Goal: Task Accomplishment & Management: Use online tool/utility

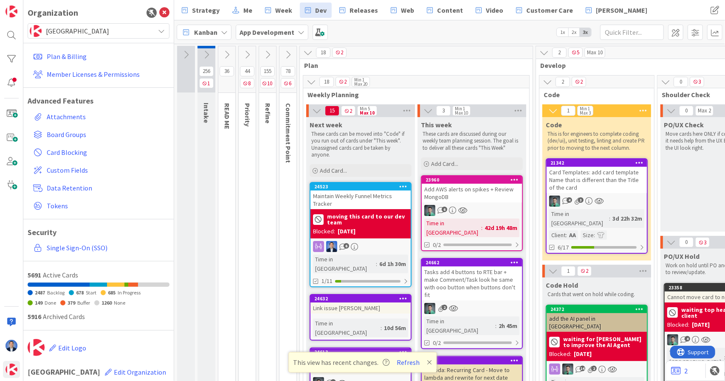
click at [288, 32] on b "App Development" at bounding box center [267, 32] width 55 height 8
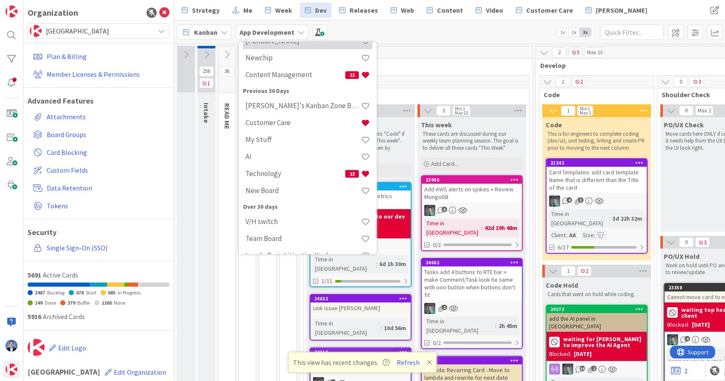
scroll to position [150, 0]
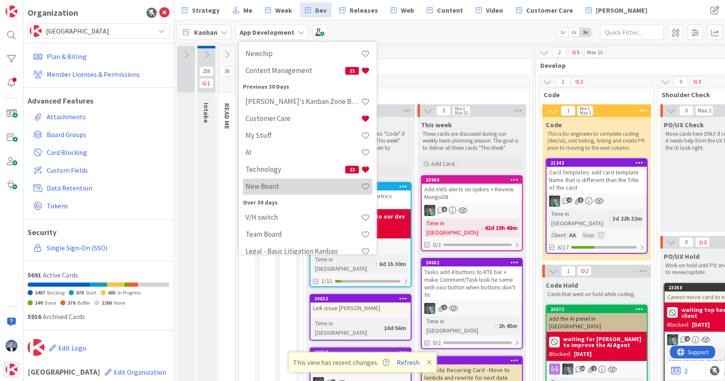
click at [286, 188] on h4 "New Board" at bounding box center [303, 186] width 116 height 8
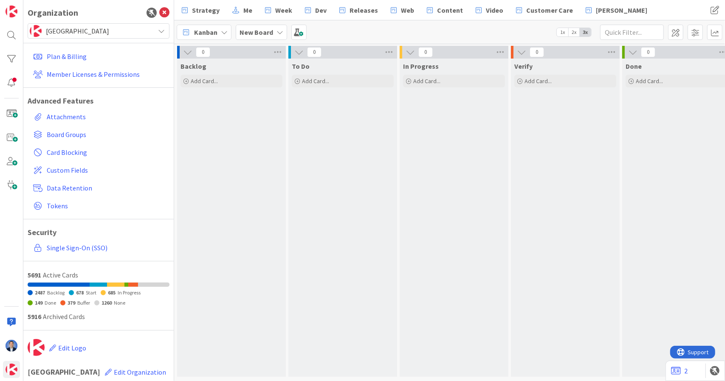
click at [265, 36] on b "New Board" at bounding box center [257, 32] width 34 height 8
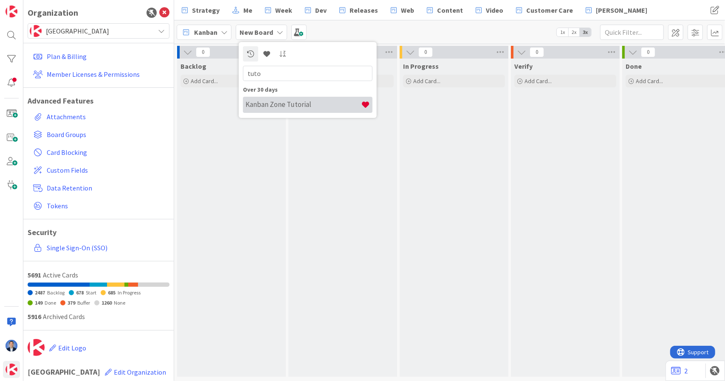
type input "tuto"
click at [299, 112] on div "Kanban Zone Tutorial" at bounding box center [308, 105] width 130 height 16
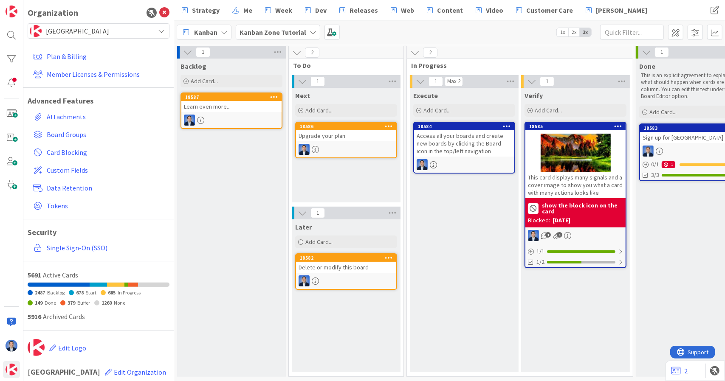
click at [277, 28] on b "Kanban Zone Tutorial" at bounding box center [273, 32] width 67 height 8
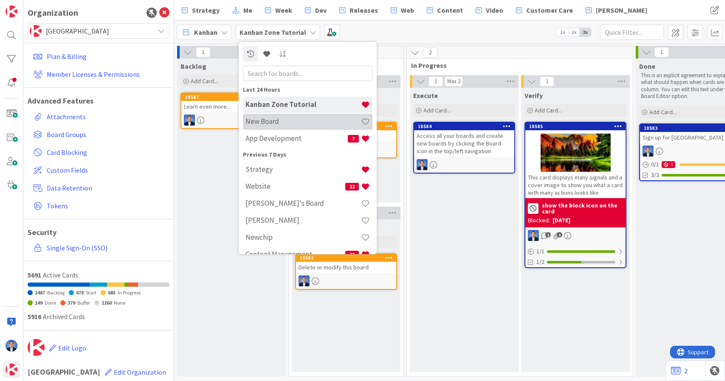
click at [260, 127] on div "New Board" at bounding box center [308, 122] width 130 height 16
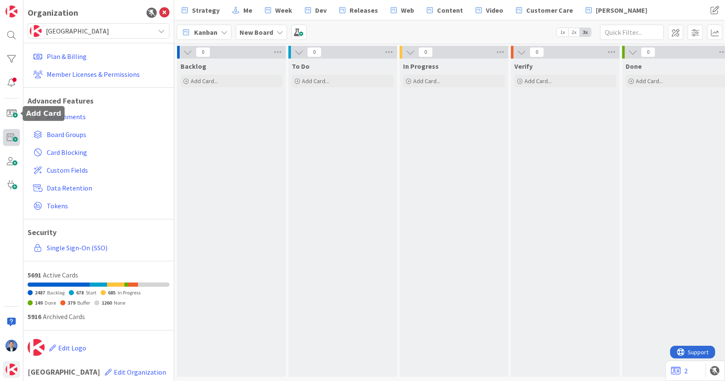
drag, startPoint x: 11, startPoint y: 111, endPoint x: 17, endPoint y: 129, distance: 18.8
click at [17, 129] on div at bounding box center [11, 190] width 23 height 381
click at [13, 139] on span at bounding box center [11, 137] width 17 height 17
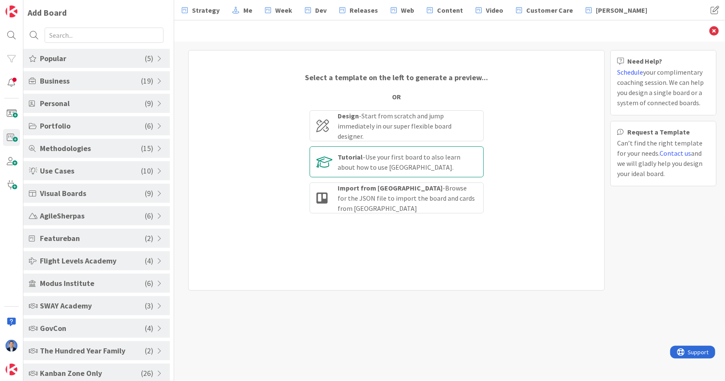
click at [363, 158] on div "Tutorial - Use your first board to also learn about how to use [GEOGRAPHIC_DATA…" at bounding box center [407, 162] width 138 height 20
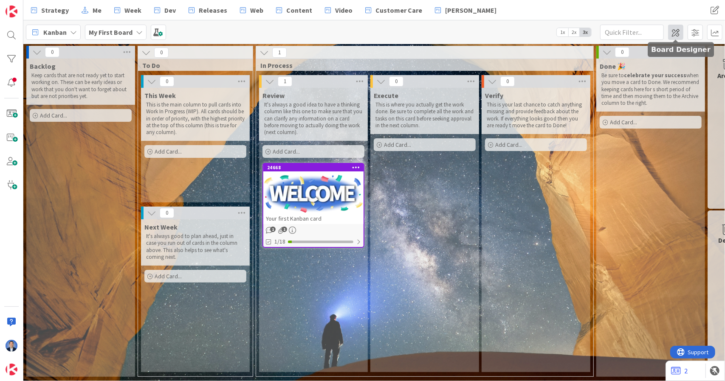
click at [674, 34] on span at bounding box center [675, 32] width 15 height 15
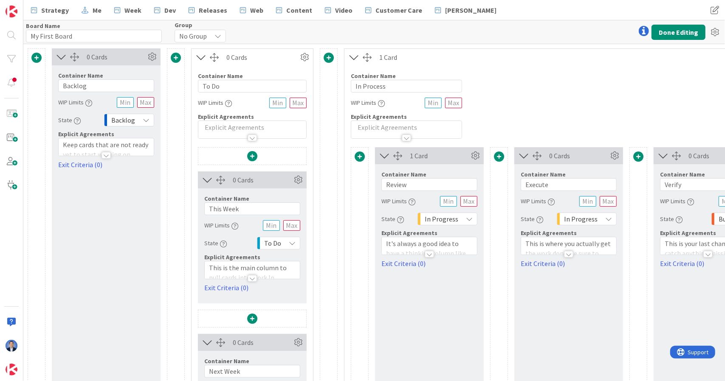
click at [38, 59] on span at bounding box center [36, 58] width 10 height 10
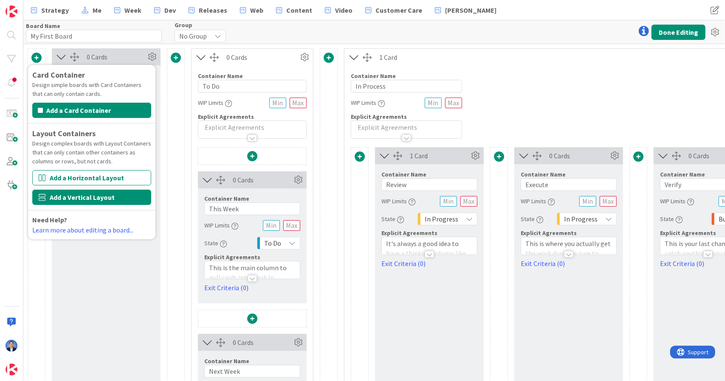
click at [75, 194] on button "Add a Vertical Layout" at bounding box center [91, 197] width 119 height 15
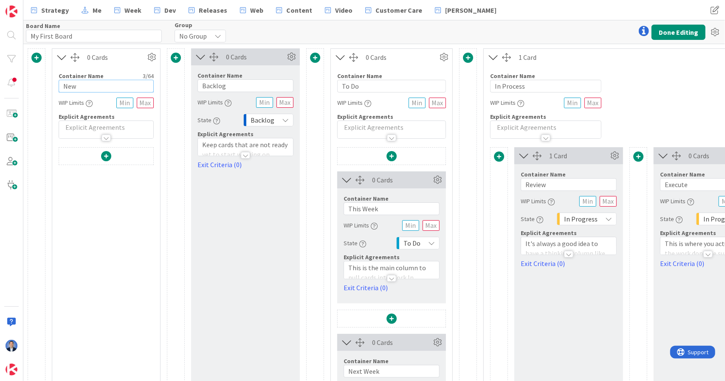
click at [84, 86] on input "New" at bounding box center [106, 86] width 95 height 13
paste input "Onboarding"
type input "Onboarding"
click at [107, 154] on span at bounding box center [106, 156] width 10 height 10
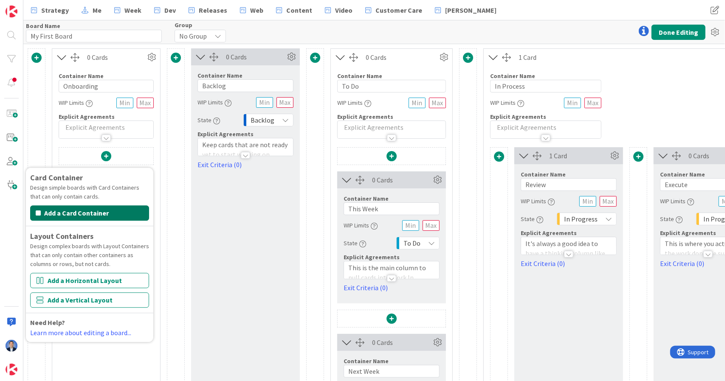
click at [105, 217] on button "Add a Card Container" at bounding box center [89, 213] width 119 height 15
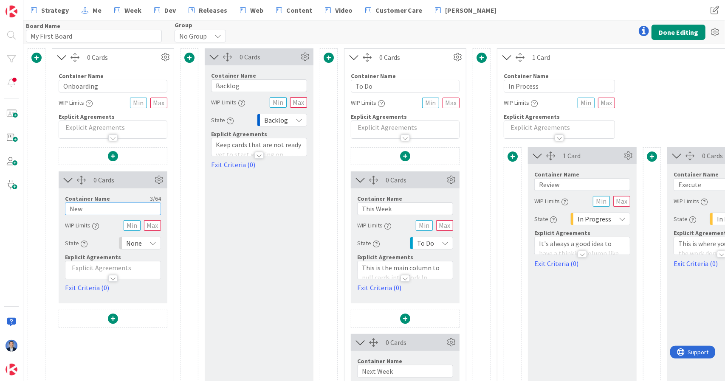
click at [84, 208] on input "New" at bounding box center [113, 209] width 96 height 13
paste input "Start Here"
type input "Start Here"
click at [110, 319] on span at bounding box center [113, 319] width 10 height 10
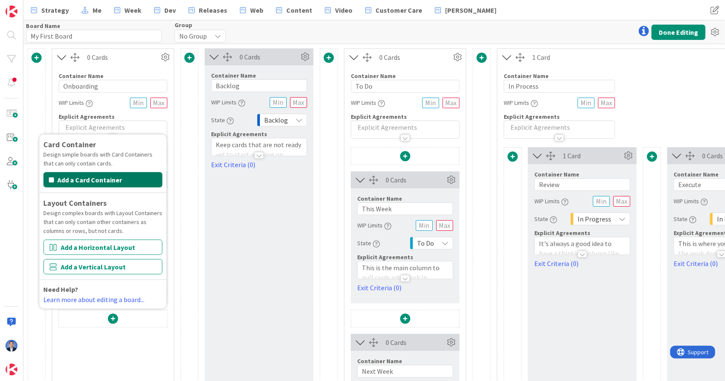
click at [131, 179] on button "Add a Card Container" at bounding box center [102, 179] width 119 height 15
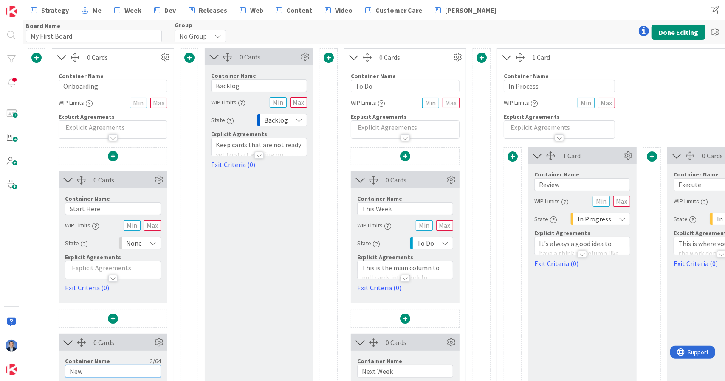
click at [110, 367] on input "New" at bounding box center [113, 371] width 96 height 13
paste input "Collaborate"
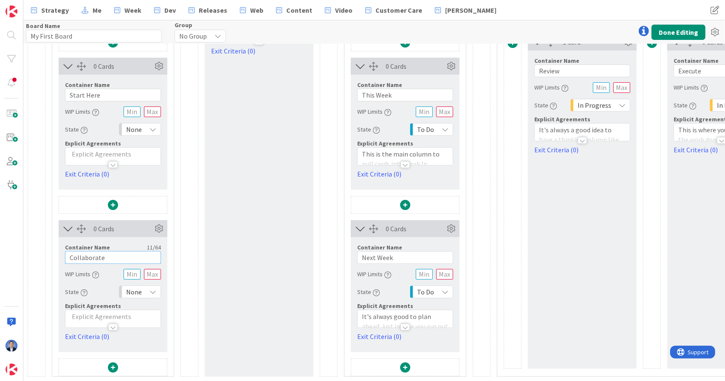
type input "Collaborate"
click at [111, 363] on span at bounding box center [113, 368] width 10 height 10
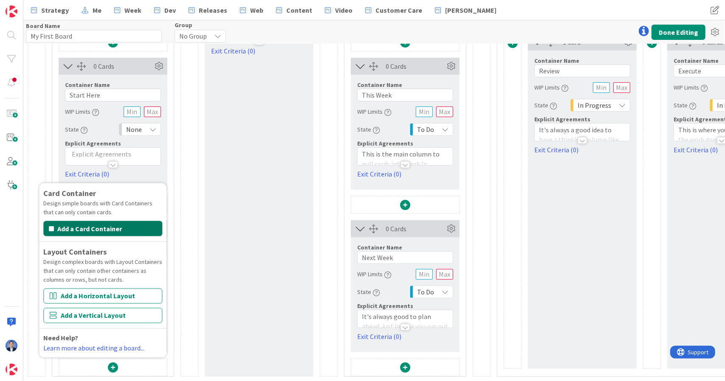
click at [118, 221] on button "Add a Card Container" at bounding box center [102, 228] width 119 height 15
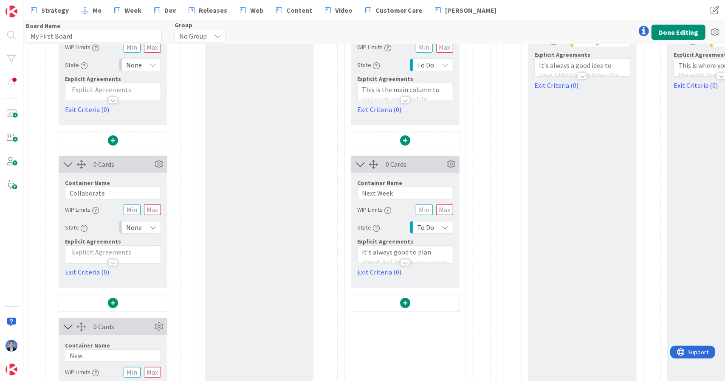
scroll to position [201, 0]
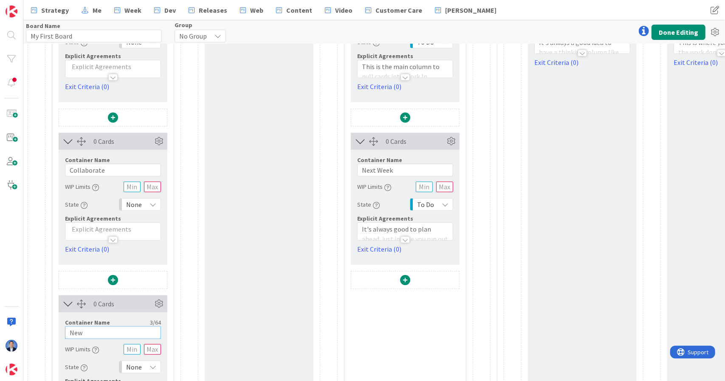
click at [101, 330] on input "New" at bounding box center [113, 333] width 96 height 13
paste input "Customize Your Board"
type input "Customize Your Board"
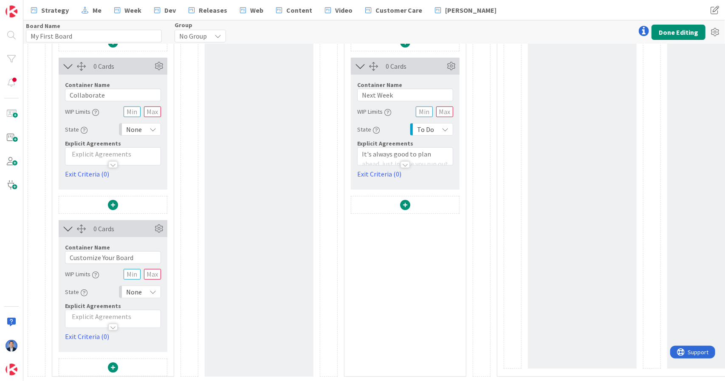
click at [110, 364] on span at bounding box center [113, 368] width 10 height 10
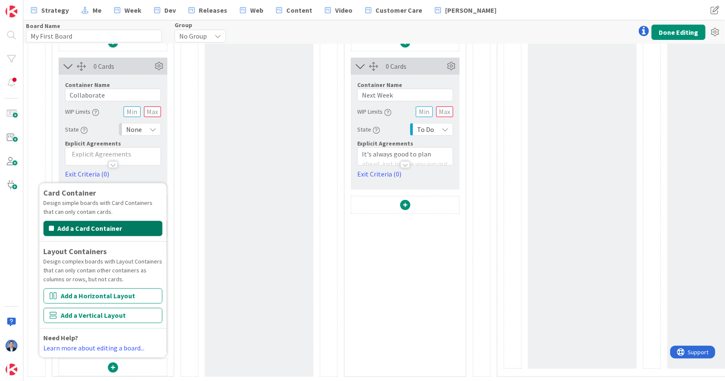
click at [121, 226] on button "Add a Card Container" at bounding box center [102, 228] width 119 height 15
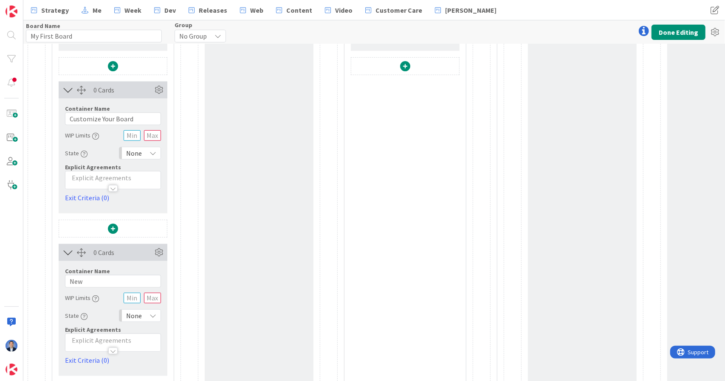
scroll to position [423, 0]
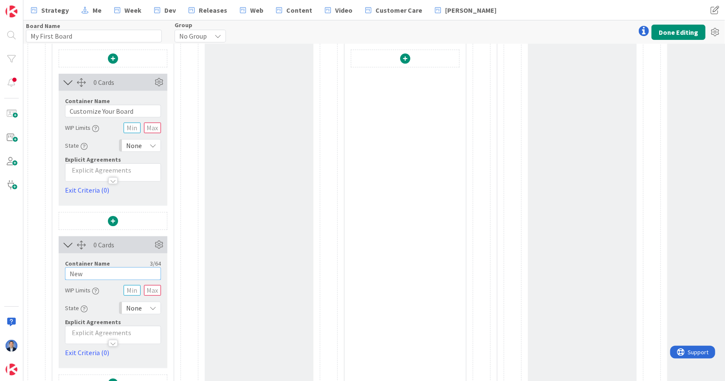
click at [111, 268] on input "New" at bounding box center [113, 274] width 96 height 13
paste input "Measure & Improve"
type input "Measure & Improve"
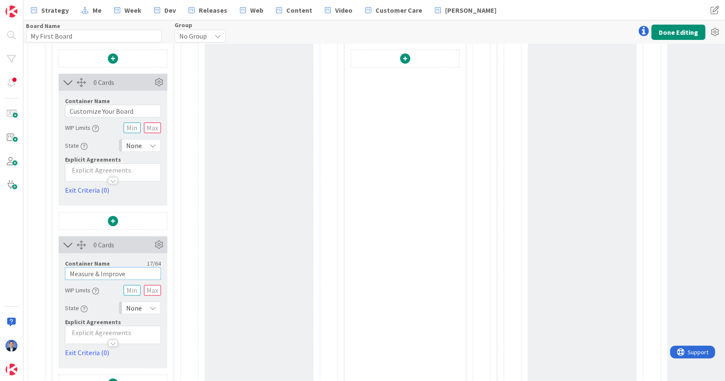
scroll to position [443, 0]
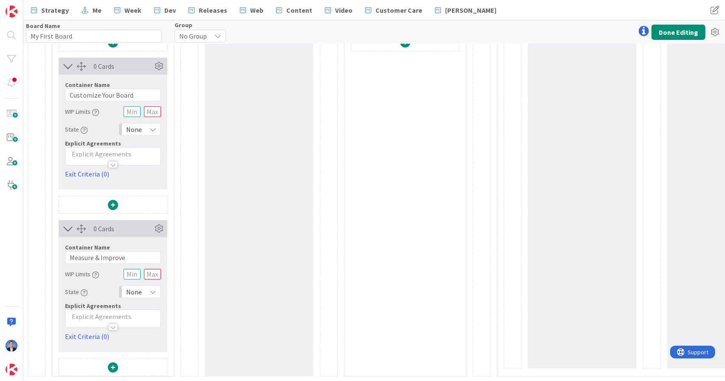
click at [105, 364] on div at bounding box center [113, 369] width 108 height 20
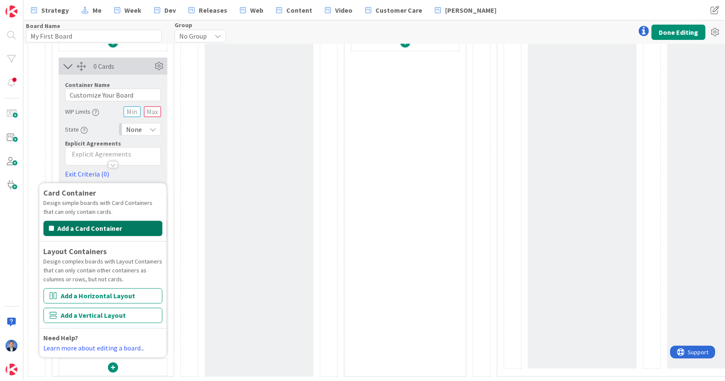
click at [135, 221] on button "Add a Card Container" at bounding box center [102, 228] width 119 height 15
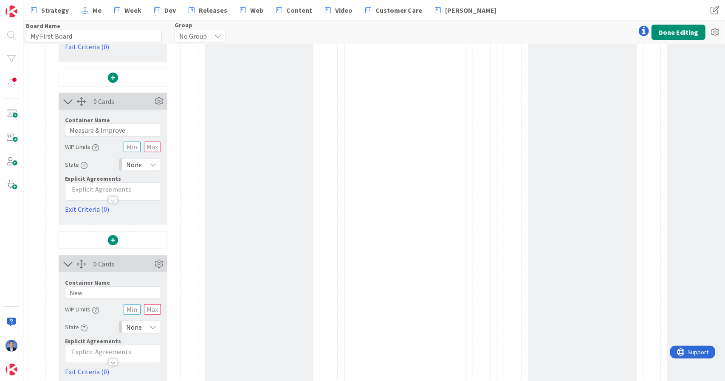
scroll to position [567, 0]
click at [113, 293] on input "New" at bounding box center [113, 293] width 96 height 13
paste input "Explore Advanced Features"
type input "Explore Advanced Features"
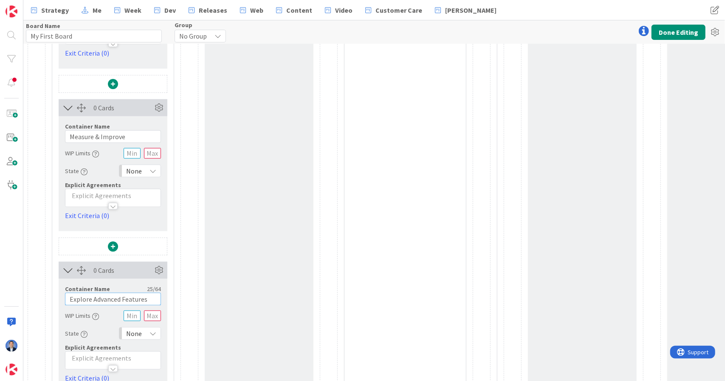
scroll to position [606, 0]
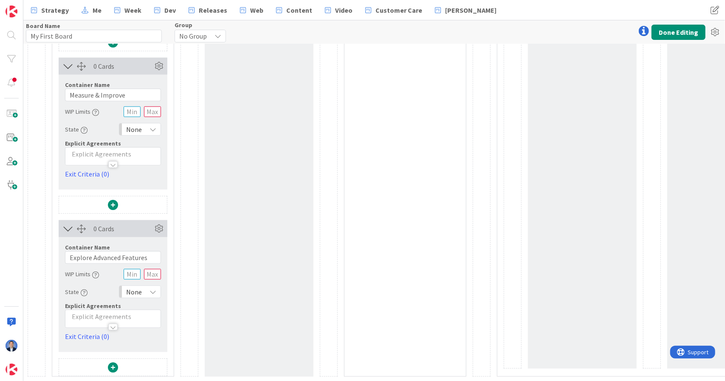
click at [111, 363] on span at bounding box center [113, 368] width 10 height 10
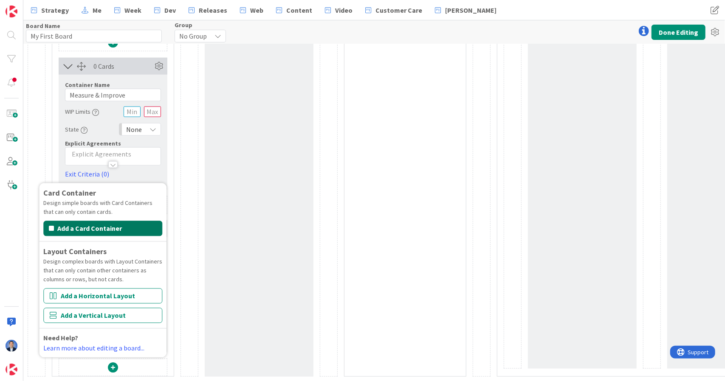
click at [130, 221] on button "Add a Card Container" at bounding box center [102, 228] width 119 height 15
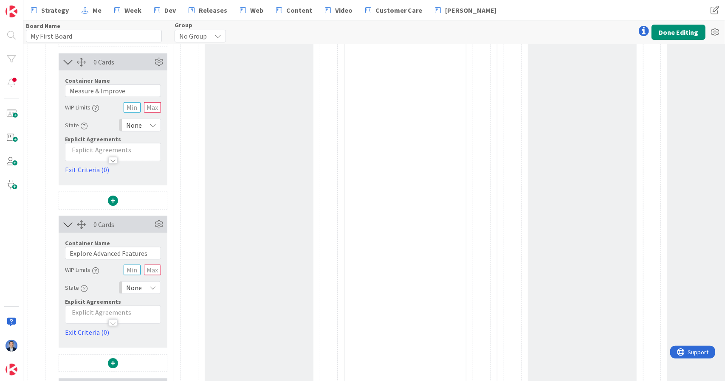
scroll to position [768, 0]
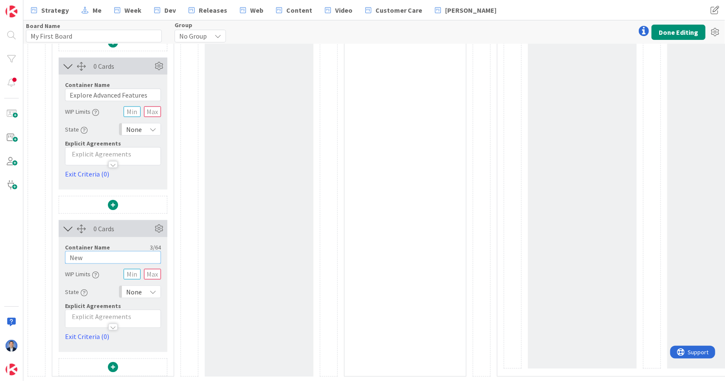
click at [116, 257] on input "New" at bounding box center [113, 257] width 96 height 13
paste input "Resources & Community"
type input "Resources & Community"
click at [668, 33] on button "Done Editing" at bounding box center [679, 32] width 54 height 15
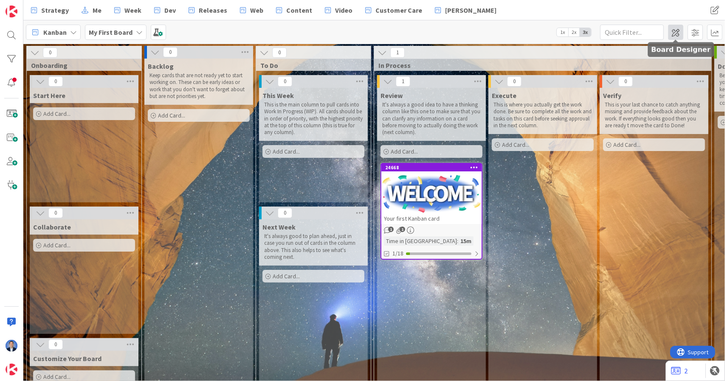
click at [677, 36] on span at bounding box center [675, 32] width 15 height 15
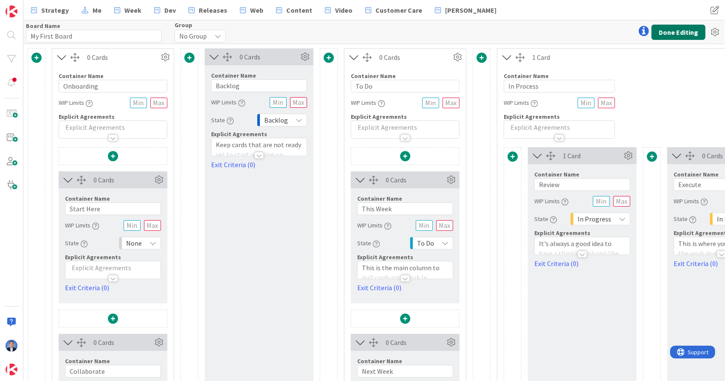
click at [674, 33] on button "Done Editing" at bounding box center [679, 32] width 54 height 15
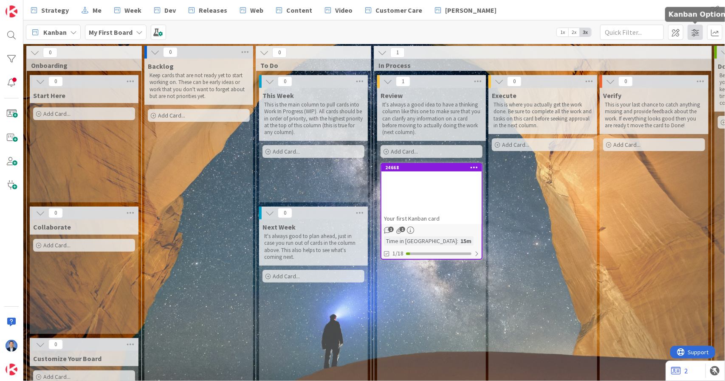
click at [696, 34] on span at bounding box center [695, 32] width 15 height 15
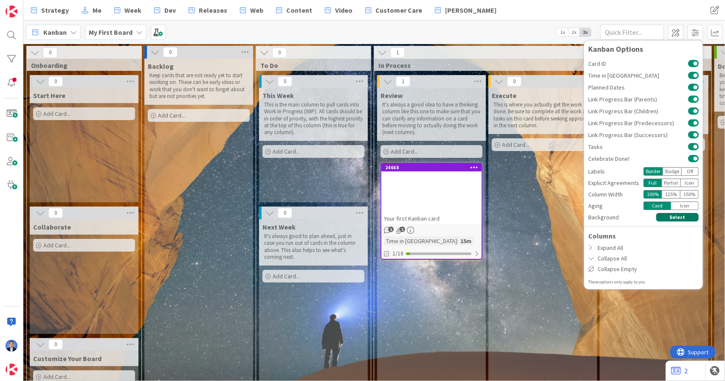
click at [672, 214] on button "Select" at bounding box center [677, 217] width 42 height 8
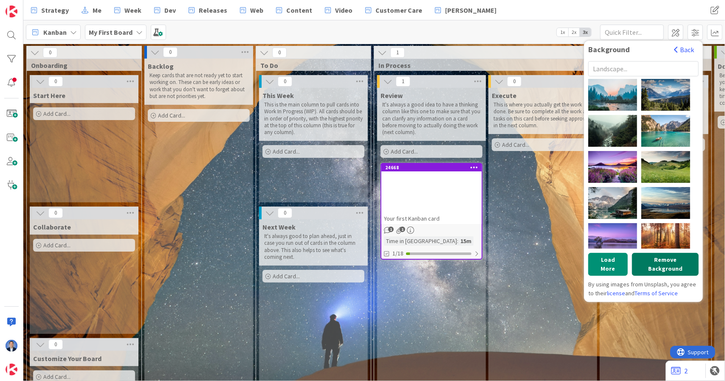
click at [655, 260] on button "Remove Background" at bounding box center [665, 264] width 67 height 23
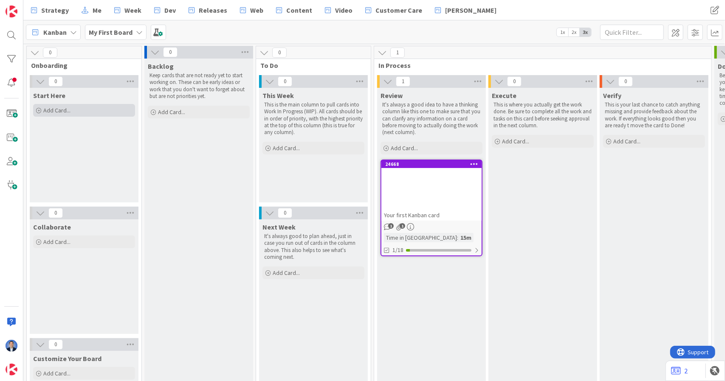
click at [49, 108] on span "Add Card..." at bounding box center [56, 111] width 27 height 8
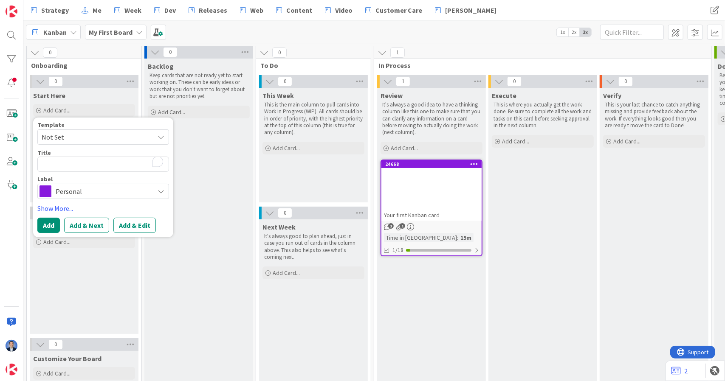
type textarea "👋 Welcome to [GEOGRAPHIC_DATA]"
type textarea "x"
type textarea "👋 Welcome to [GEOGRAPHIC_DATA]"
click at [68, 193] on span "Personal" at bounding box center [103, 192] width 94 height 12
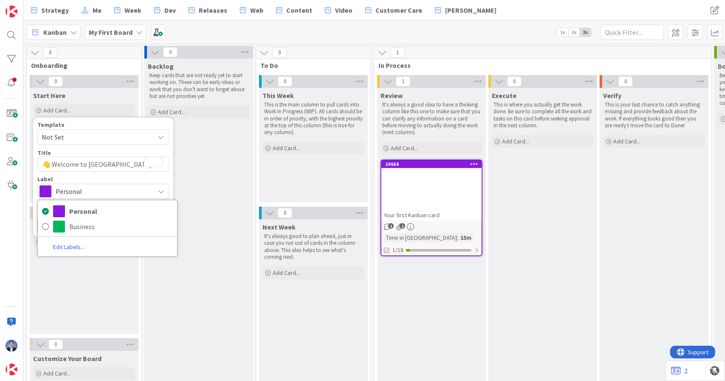
click at [70, 248] on link "Edit Labels..." at bounding box center [69, 247] width 62 height 11
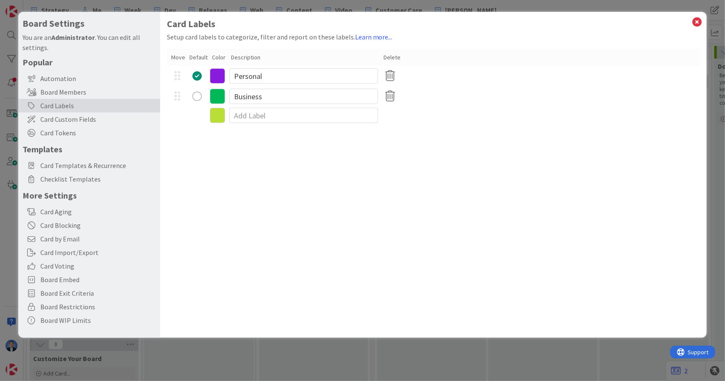
type textarea "x"
click at [247, 117] on input at bounding box center [303, 115] width 149 height 15
type input "Information"
type textarea "x"
click at [216, 116] on icon at bounding box center [217, 116] width 15 height 15
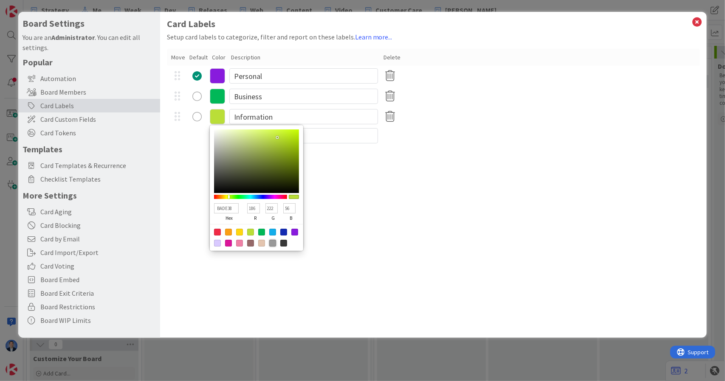
click at [274, 243] on div at bounding box center [272, 243] width 7 height 7
type input "999999"
type input "153"
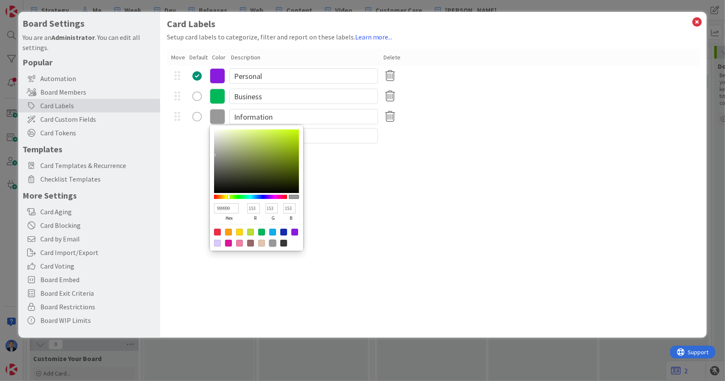
type textarea "x"
click at [387, 179] on div "Card Labels Setup card labels to categorize, filter and report on these labels.…" at bounding box center [433, 175] width 547 height 326
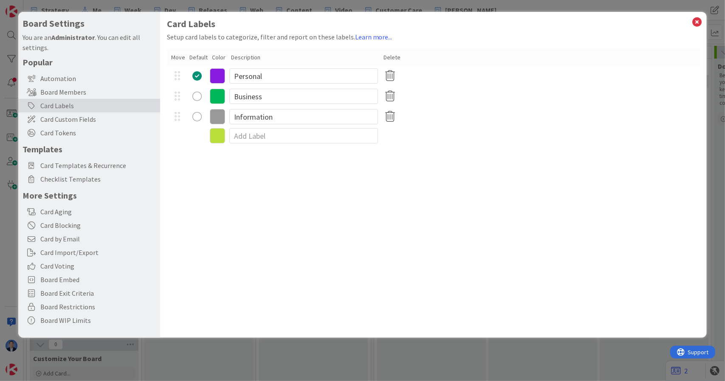
click at [218, 75] on icon at bounding box center [217, 75] width 15 height 15
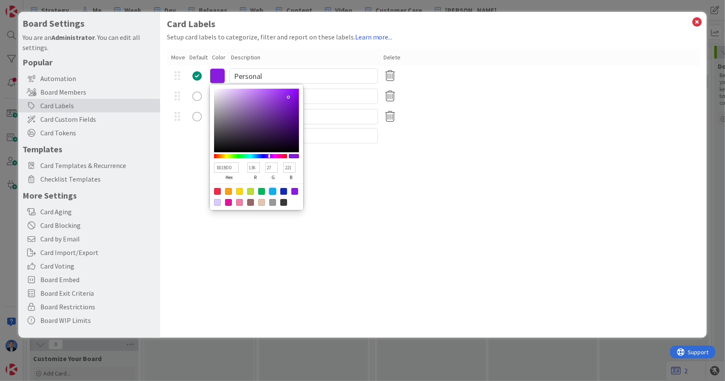
click at [270, 192] on div at bounding box center [272, 191] width 7 height 7
type input "13ADEA"
type input "19"
type input "173"
type input "234"
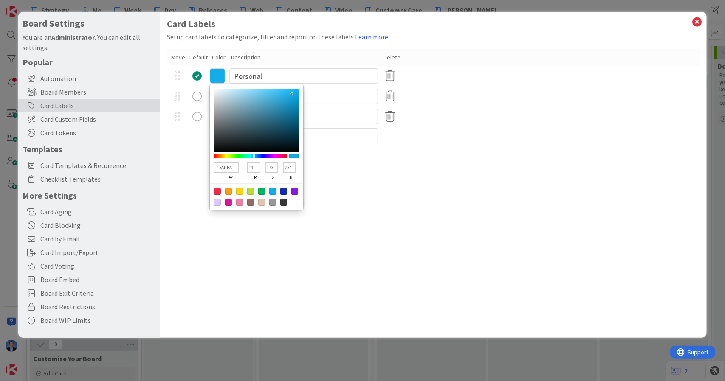
click at [370, 166] on div "Card Labels Setup card labels to categorize, filter and report on these labels.…" at bounding box center [433, 175] width 547 height 326
type textarea "x"
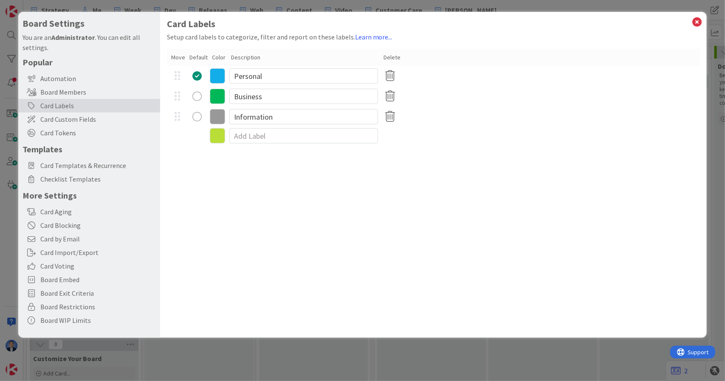
click at [215, 78] on icon at bounding box center [217, 75] width 15 height 15
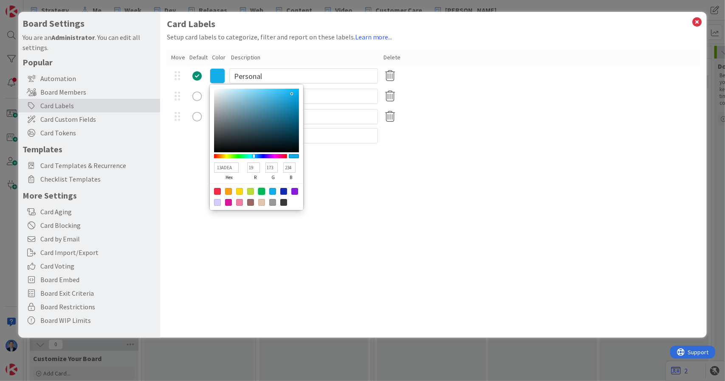
click at [261, 191] on div at bounding box center [261, 191] width 7 height 7
type input "00B858"
type input "0"
type input "184"
type input "88"
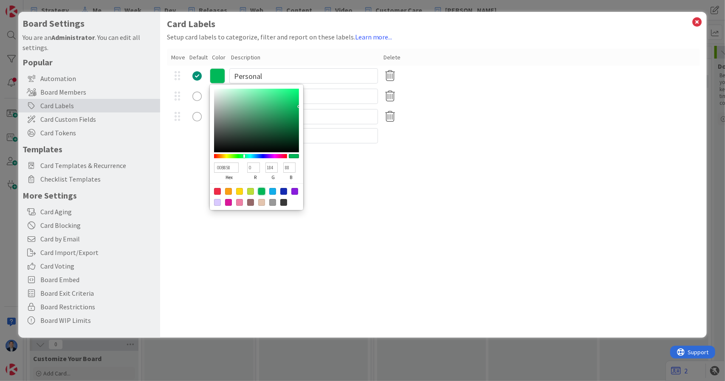
type textarea "x"
click at [283, 190] on div at bounding box center [283, 191] width 7 height 7
type input "142BB2"
type input "20"
type input "43"
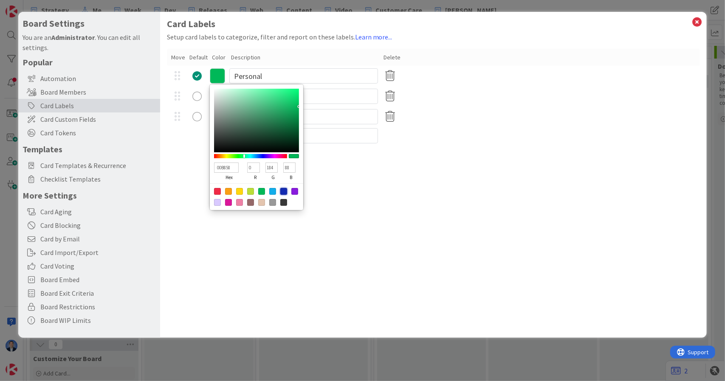
type input "178"
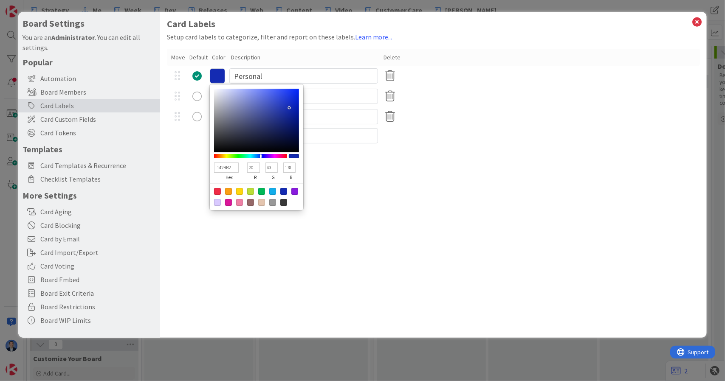
click at [370, 203] on div "Card Labels Setup card labels to categorize, filter and report on these labels.…" at bounding box center [433, 175] width 547 height 326
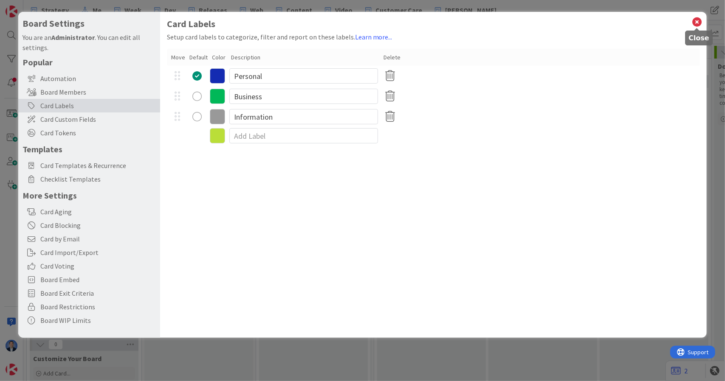
click at [695, 23] on icon at bounding box center [696, 22] width 11 height 12
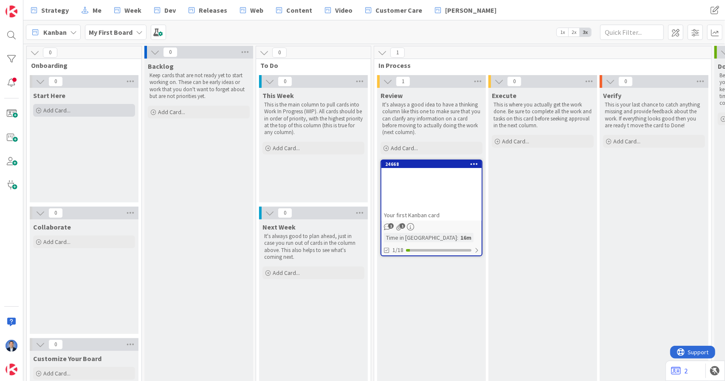
click at [68, 108] on span "Add Card..." at bounding box center [56, 111] width 27 height 8
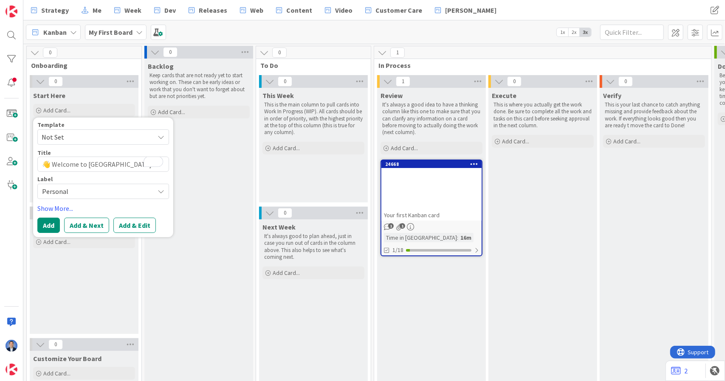
click at [70, 191] on span "Personal" at bounding box center [96, 192] width 108 height 12
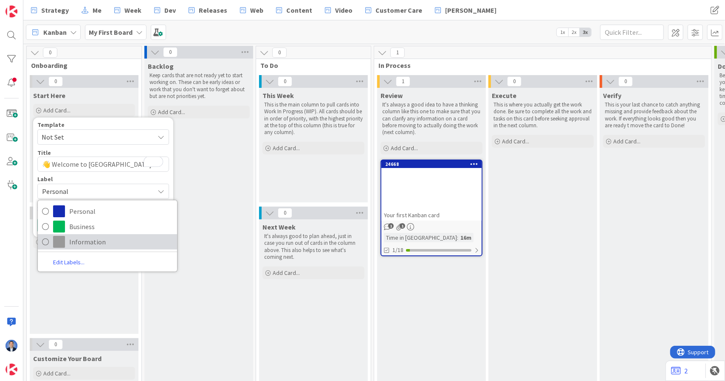
click at [79, 239] on span "Information" at bounding box center [121, 242] width 104 height 13
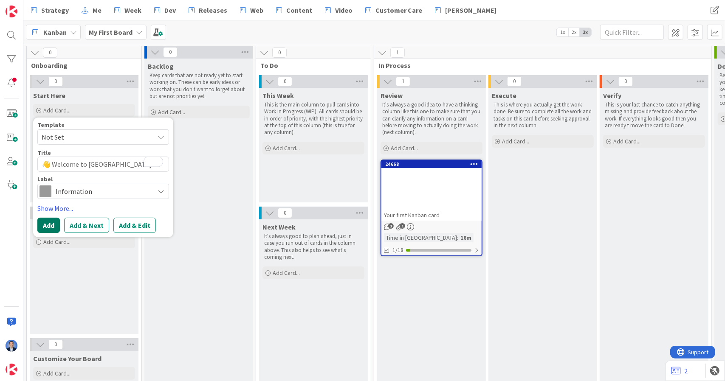
click at [49, 225] on button "Add" at bounding box center [48, 225] width 23 height 15
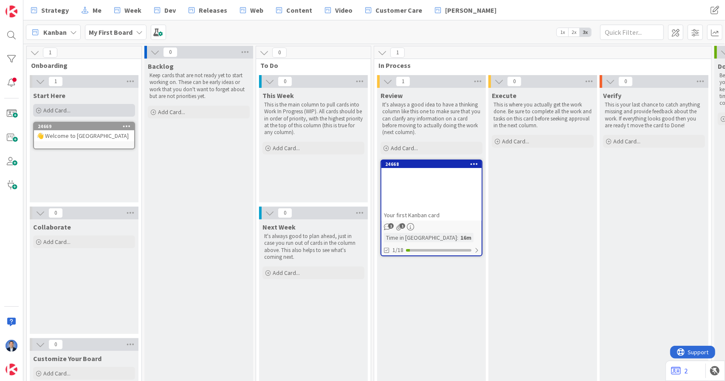
click at [65, 105] on div "Add Card..." at bounding box center [84, 110] width 102 height 13
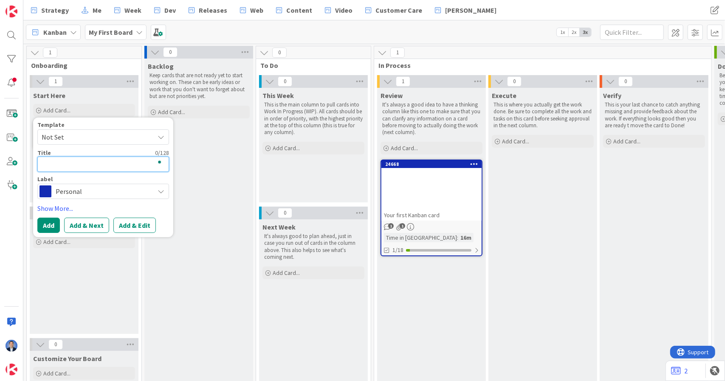
paste textarea "🃏 Add Your First Card"
type textarea "x"
type textarea "🃏 Add Your First Card"
click at [64, 193] on span "Personal" at bounding box center [103, 192] width 94 height 12
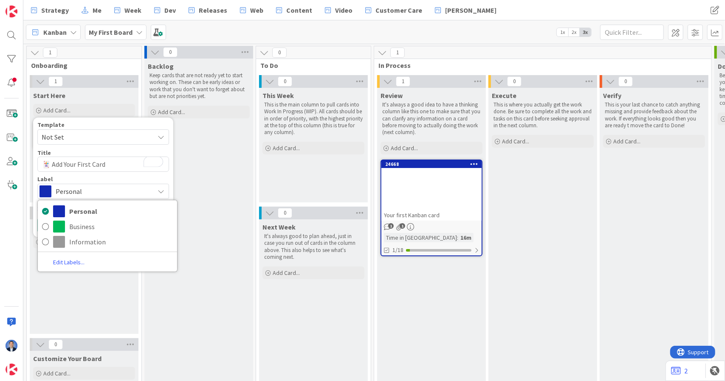
click at [69, 264] on link "Edit Labels..." at bounding box center [69, 262] width 62 height 11
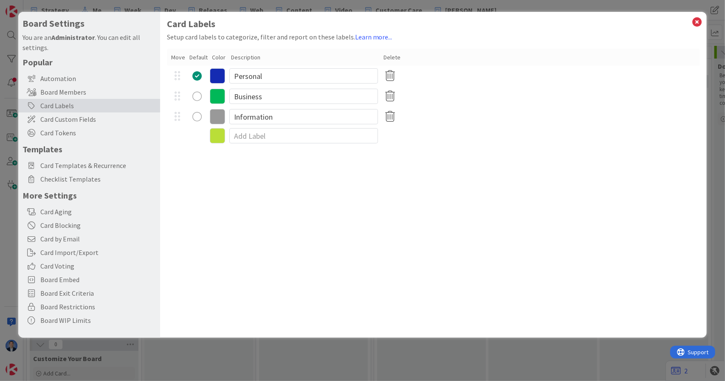
click at [195, 119] on div "radio" at bounding box center [196, 116] width 9 height 9
click at [696, 20] on icon at bounding box center [696, 22] width 11 height 12
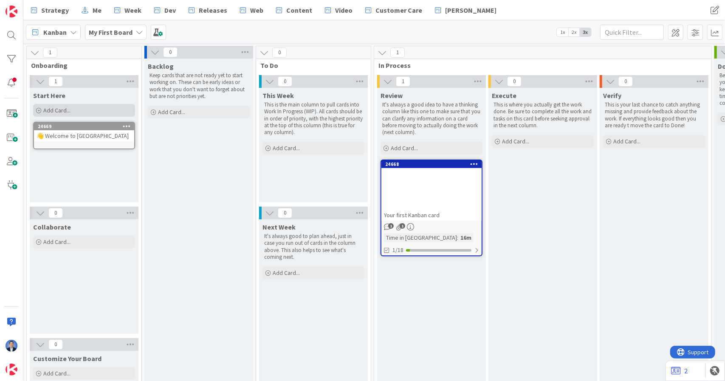
click at [72, 113] on div "Add Card..." at bounding box center [84, 110] width 102 height 13
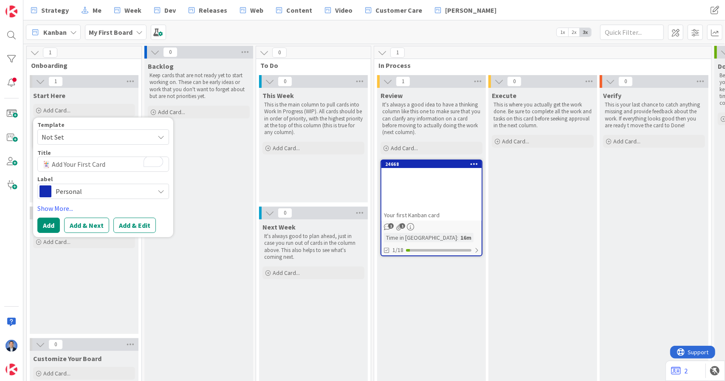
click at [75, 193] on span "Personal" at bounding box center [103, 192] width 94 height 12
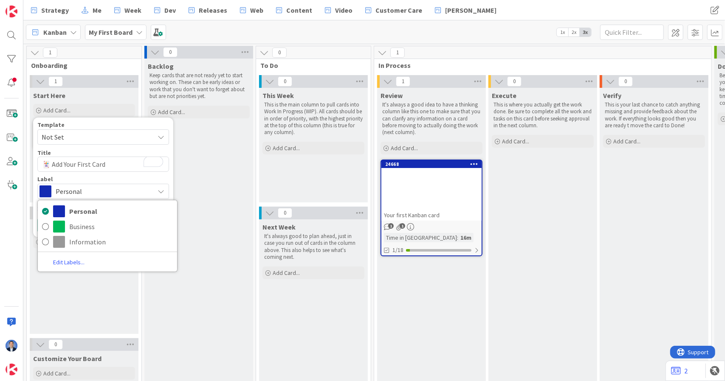
click at [67, 265] on link "Edit Labels..." at bounding box center [69, 262] width 62 height 11
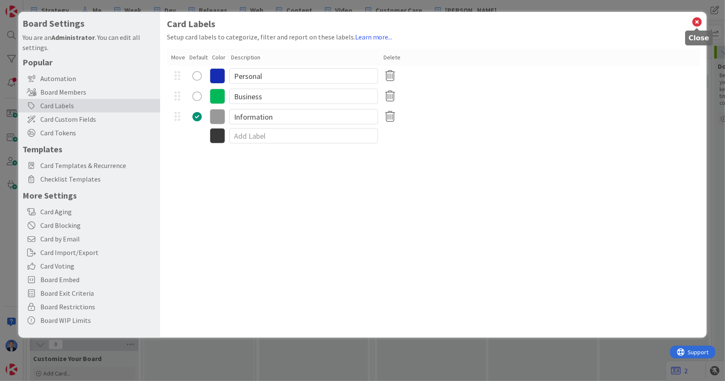
click at [697, 20] on icon at bounding box center [696, 22] width 11 height 12
type textarea "x"
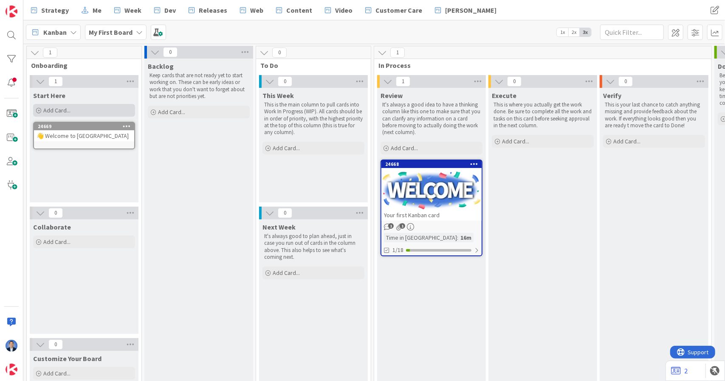
click at [72, 107] on div "Add Card..." at bounding box center [84, 110] width 102 height 13
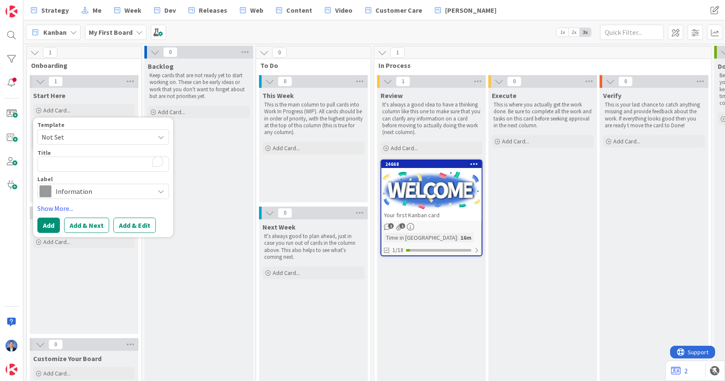
type textarea "🃏 Add Your First Card"
type textarea "x"
type textarea "🃏 Add Your First Card"
click at [50, 224] on button "Add" at bounding box center [48, 225] width 23 height 15
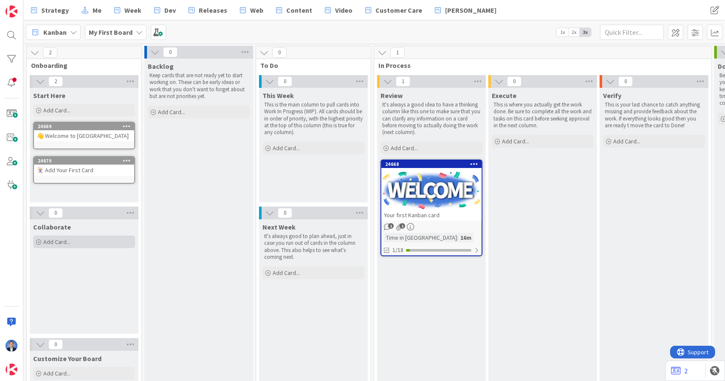
click at [88, 245] on div "Add Card..." at bounding box center [84, 242] width 102 height 13
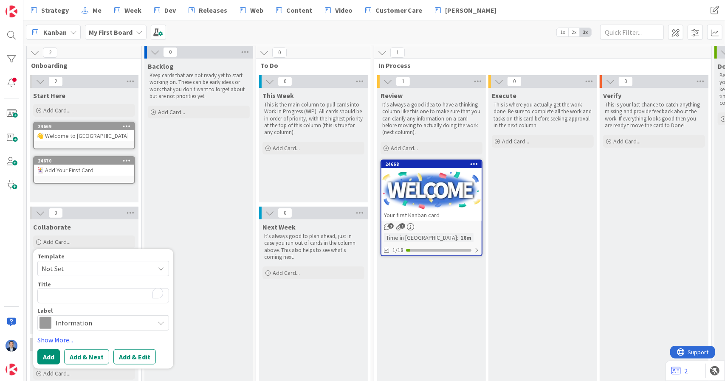
type textarea "x"
type textarea "👥 Invite a Teammate"
click at [58, 339] on link "Show More..." at bounding box center [103, 340] width 132 height 10
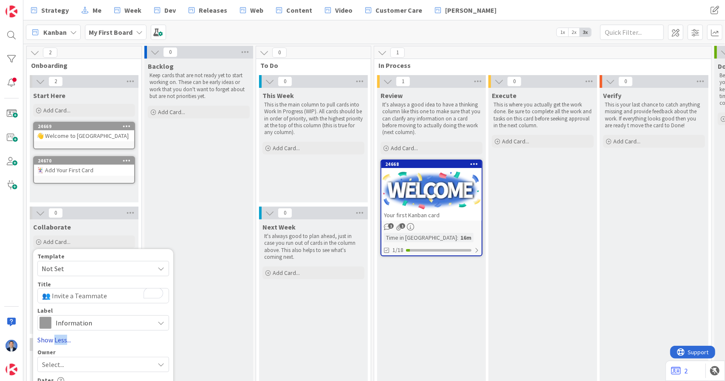
click at [58, 339] on link "Show Less..." at bounding box center [103, 340] width 132 height 10
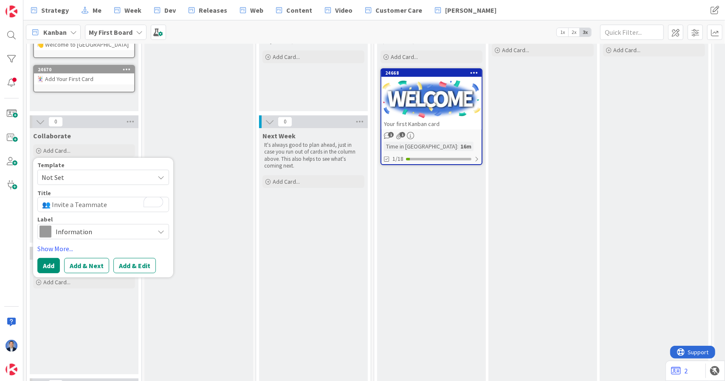
scroll to position [92, 0]
click at [59, 248] on link "Show More..." at bounding box center [103, 248] width 132 height 10
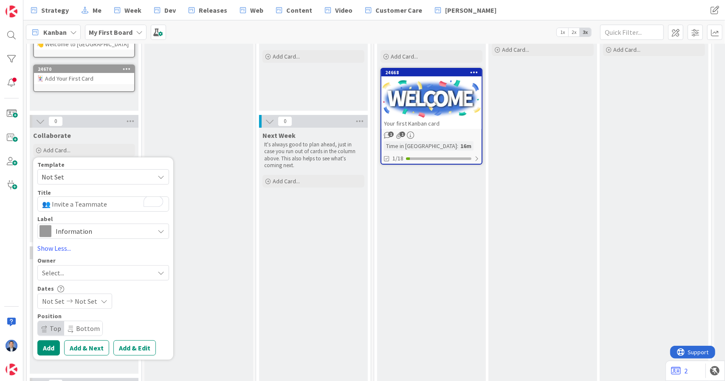
click at [73, 326] on span "Bottom" at bounding box center [83, 329] width 38 height 14
type textarea "x"
click at [95, 349] on button "Add & Next" at bounding box center [86, 348] width 45 height 15
click at [95, 208] on textarea "To enrich screen reader interactions, please activate Accessibility in Grammarl…" at bounding box center [103, 204] width 132 height 15
paste textarea "💬 Communicate on Cards"
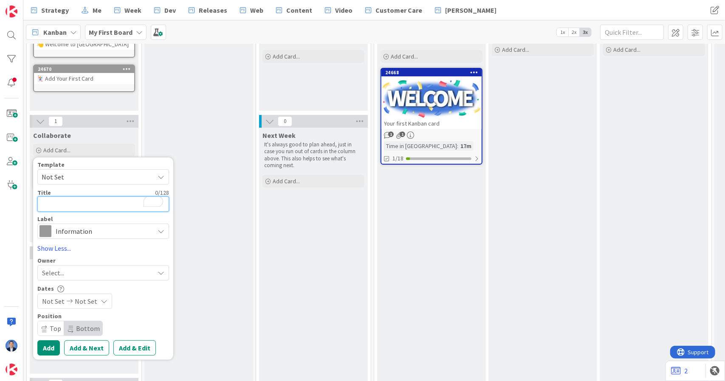
type textarea "x"
type textarea "💬 Communicate on Cards"
click at [42, 347] on button "Add" at bounding box center [48, 348] width 23 height 15
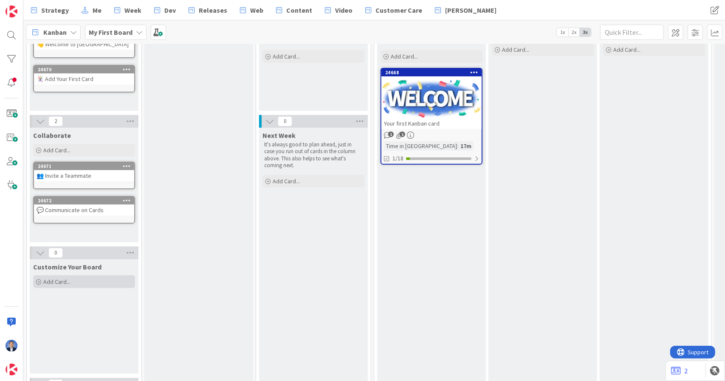
click at [90, 282] on div "Add Card..." at bounding box center [84, 282] width 102 height 13
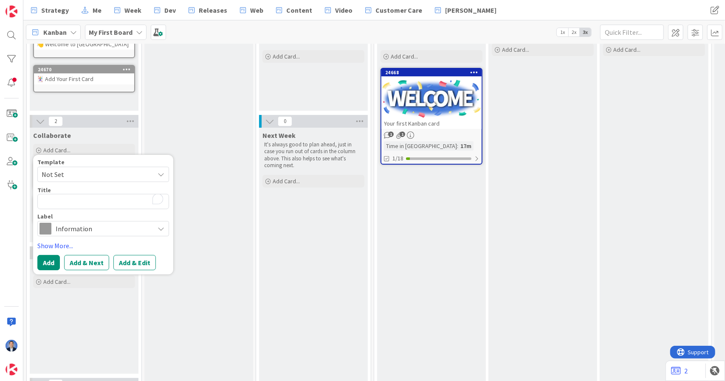
type textarea "x"
type textarea "🎨 Board Designer Basics"
click at [49, 265] on button "Add" at bounding box center [48, 262] width 23 height 15
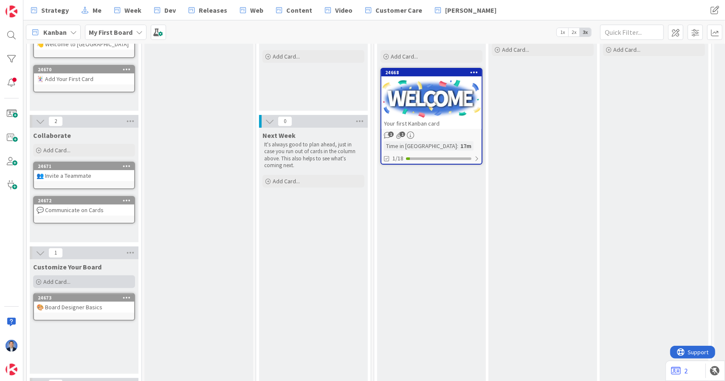
click at [82, 278] on div "Add Card..." at bounding box center [84, 282] width 102 height 13
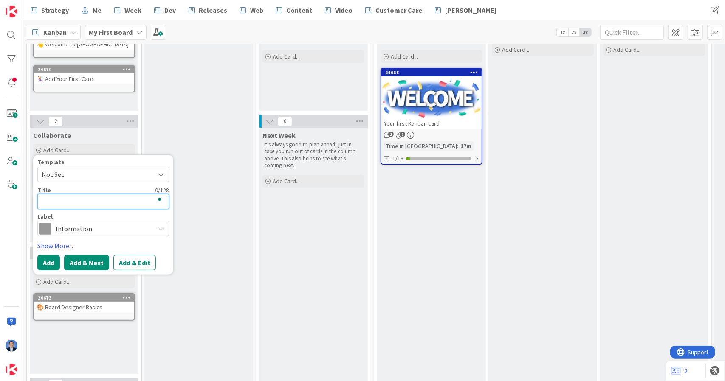
paste textarea "🔧 Board Settings"
type textarea "x"
type textarea "🔧 Board Settings"
click at [53, 265] on button "Add" at bounding box center [48, 262] width 23 height 15
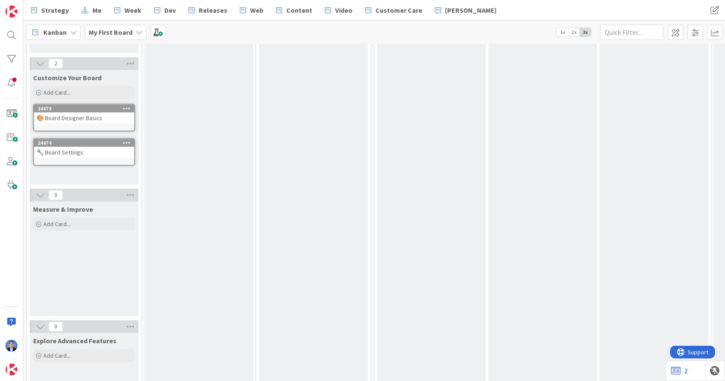
scroll to position [0, 0]
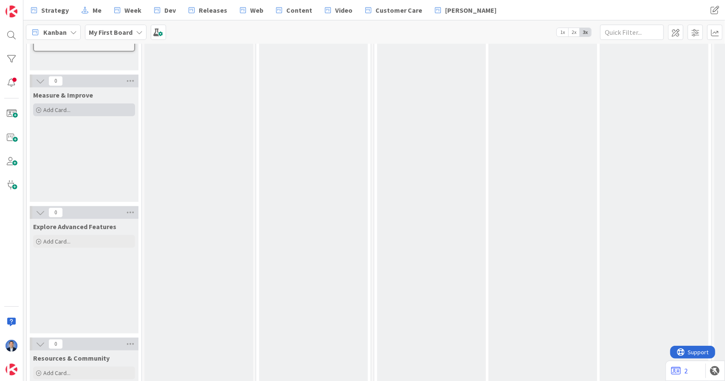
click at [81, 109] on div "Add Card..." at bounding box center [84, 110] width 102 height 13
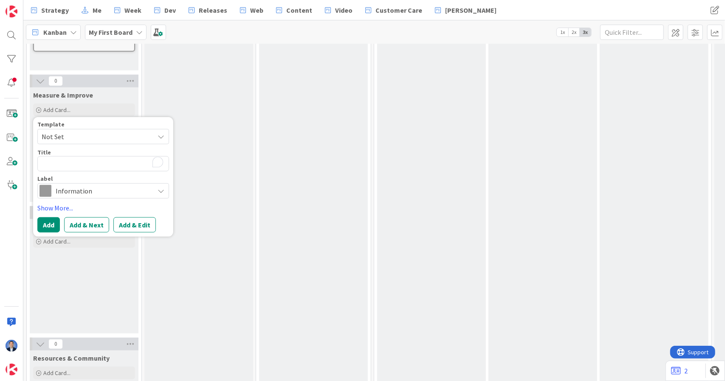
type textarea "x"
type textarea "📊 Explore Metrics"
click at [83, 221] on button "Add & Next" at bounding box center [86, 224] width 45 height 15
click at [112, 164] on textarea "To enrich screen reader interactions, please activate Accessibility in Grammarl…" at bounding box center [103, 163] width 132 height 15
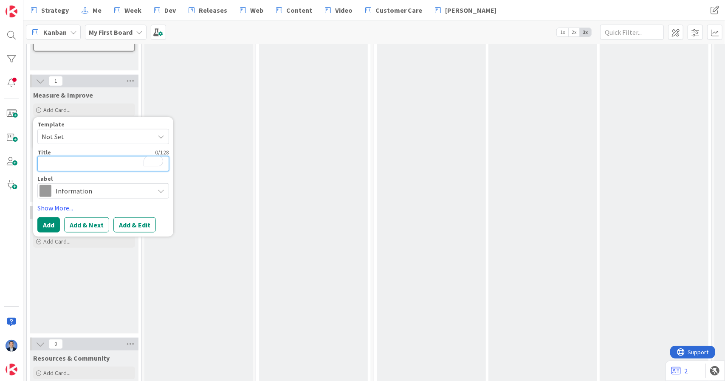
paste textarea "⏱ Service Level Expectations"
type textarea "x"
type textarea "⏱ Service Level Expectations"
click at [53, 229] on button "Add" at bounding box center [48, 224] width 23 height 15
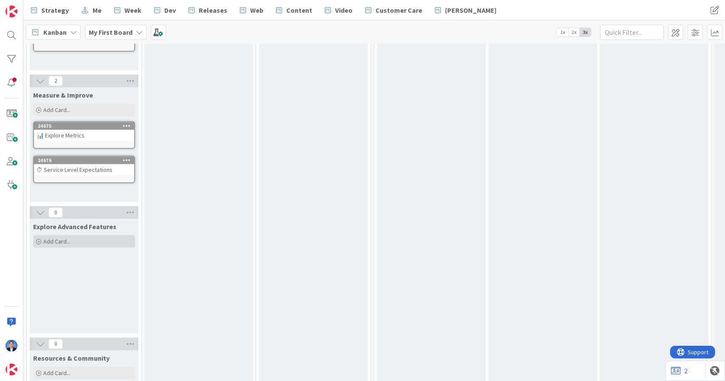
click at [62, 238] on span "Add Card..." at bounding box center [56, 242] width 27 height 8
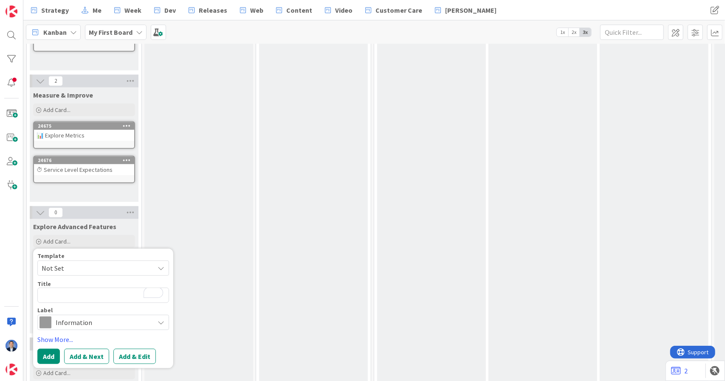
type textarea "x"
type textarea "🚀 Templates & Recurring Cards"
click at [50, 356] on button "Add" at bounding box center [48, 356] width 23 height 15
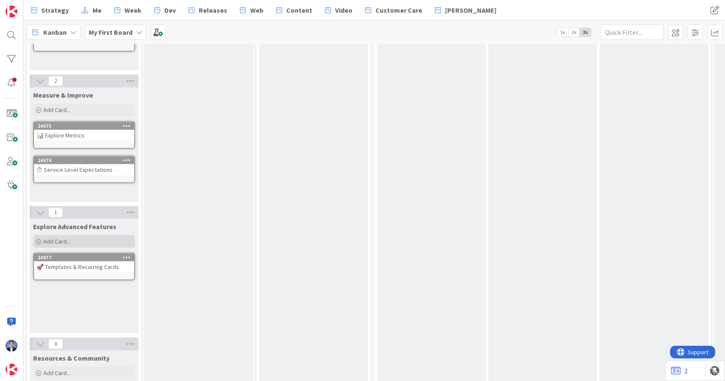
click at [68, 241] on span "Add Card..." at bounding box center [56, 242] width 27 height 8
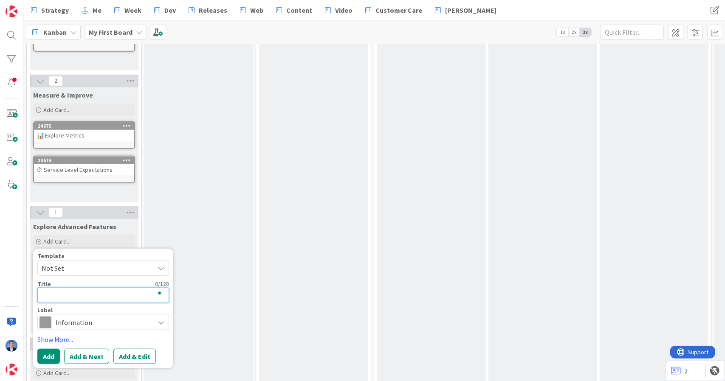
paste textarea "🔗 Linked & Mirror Cards"
type textarea "🔗 Linked & Mirror Cards"
type textarea "x"
type textarea "🔗 Linked & Mirror Cards"
click at [87, 354] on button "Add & Next" at bounding box center [86, 356] width 45 height 15
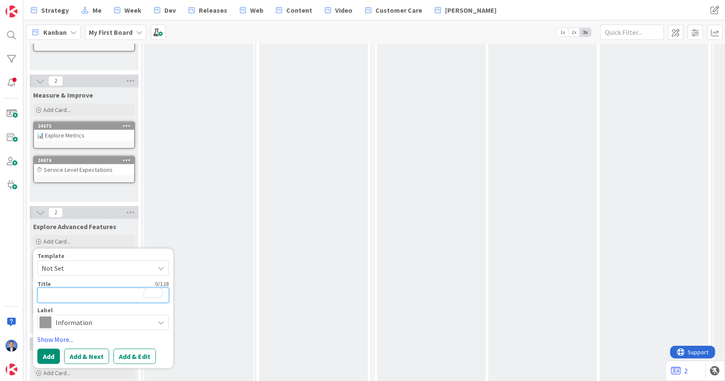
click at [71, 292] on textarea "To enrich screen reader interactions, please activate Accessibility in Grammarl…" at bounding box center [103, 295] width 132 height 15
paste textarea "🤖 Automations & Integrations"
type textarea "🤖 Automations & Integrations"
type textarea "x"
type textarea "🤖 Automations & Integrations"
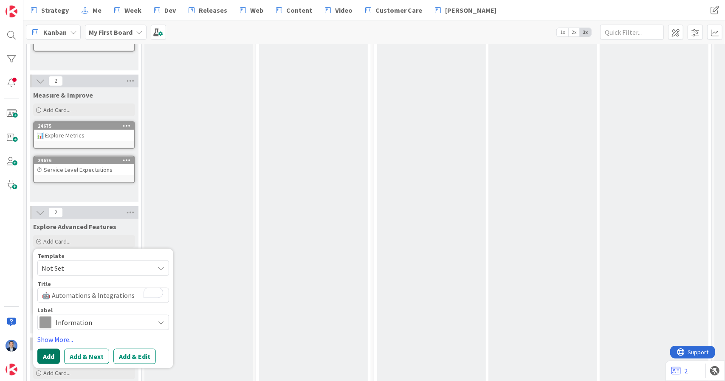
click at [49, 358] on button "Add" at bounding box center [48, 356] width 23 height 15
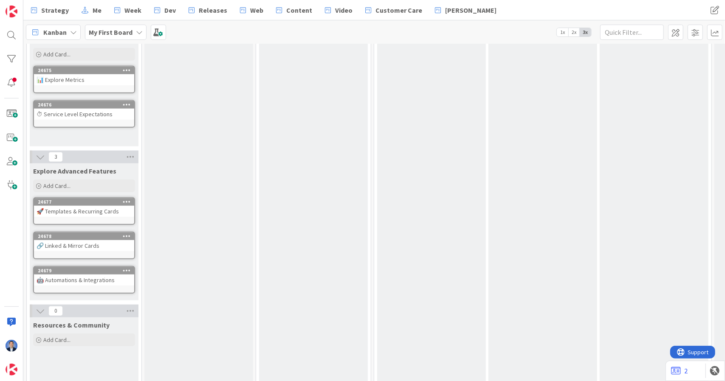
scroll to position [454, 0]
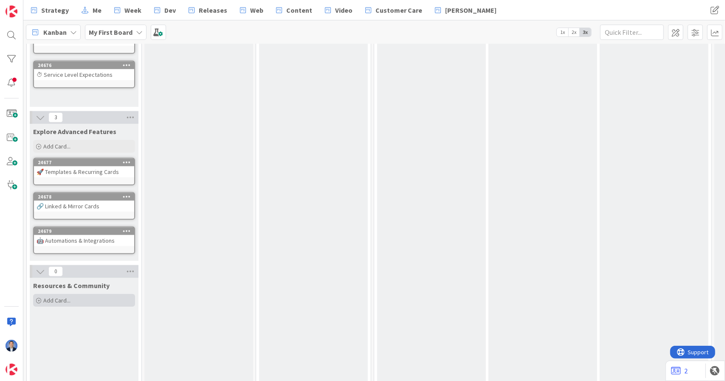
click at [66, 305] on div "Add Card..." at bounding box center [84, 300] width 102 height 13
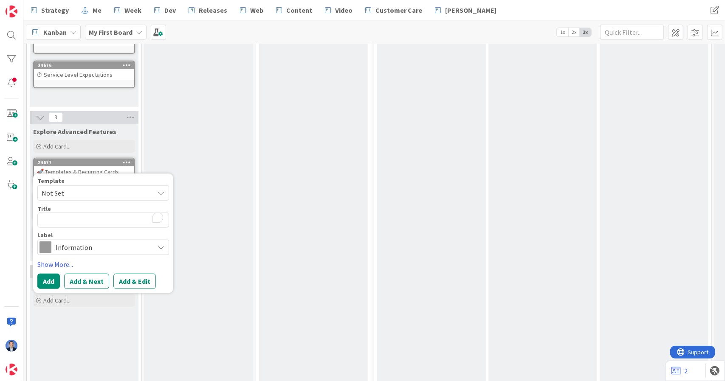
type textarea "x"
type textarea "📚 Knowledge Base & Product Updates"
click at [54, 287] on button "Add" at bounding box center [48, 281] width 23 height 15
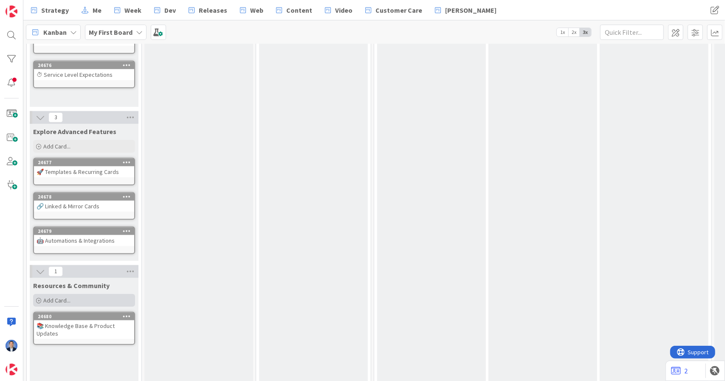
click at [44, 305] on div "Add Card..." at bounding box center [84, 300] width 102 height 13
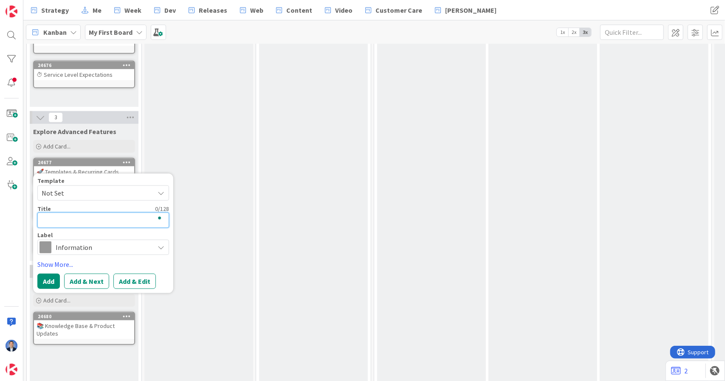
paste textarea "🎥 YouTube Tutorials"
type textarea "x"
type textarea "🎥 YouTube Tutorials"
click at [90, 282] on button "Add & Next" at bounding box center [86, 281] width 45 height 15
click at [116, 224] on textarea "To enrich screen reader interactions, please activate Accessibility in Grammarl…" at bounding box center [103, 220] width 132 height 15
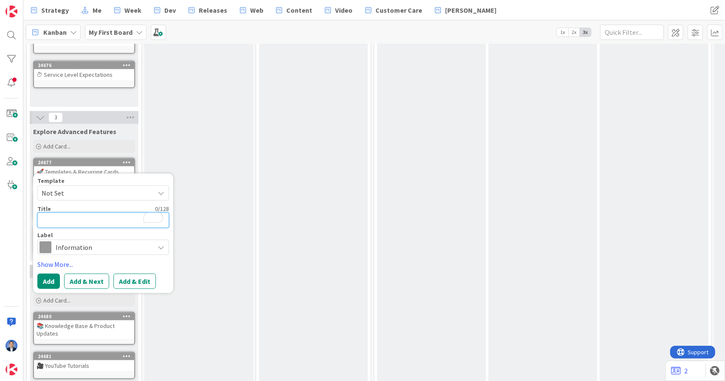
paste textarea "☕ Join Lean Coffee / Book a Call"
type textarea "x"
type textarea "☕ Join Lean Coffee / Book a Call"
click at [54, 276] on button "Add" at bounding box center [48, 281] width 23 height 15
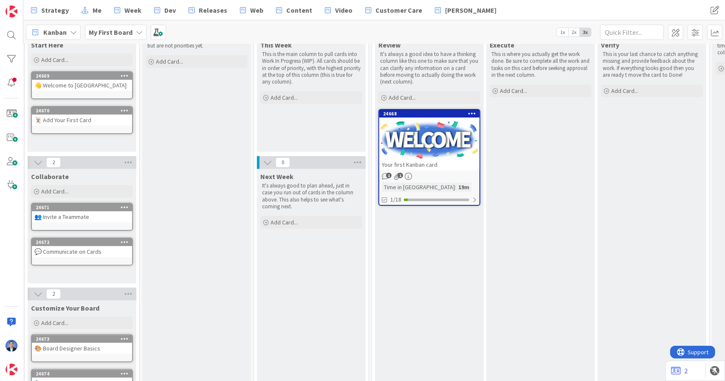
scroll to position [0, 0]
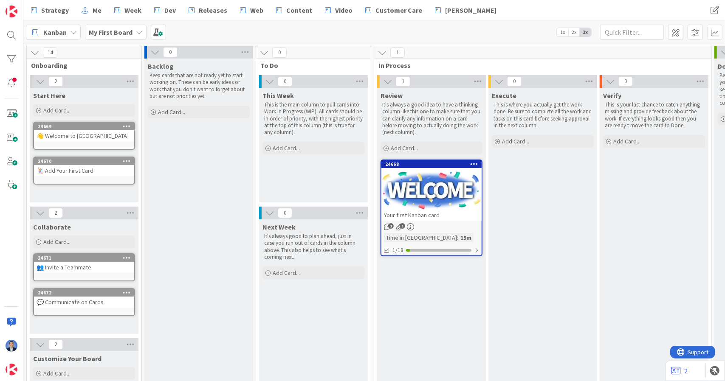
click at [356, 186] on div "This Week This is the main column to pull cards into Work In Progress (WIP). Al…" at bounding box center [313, 145] width 109 height 115
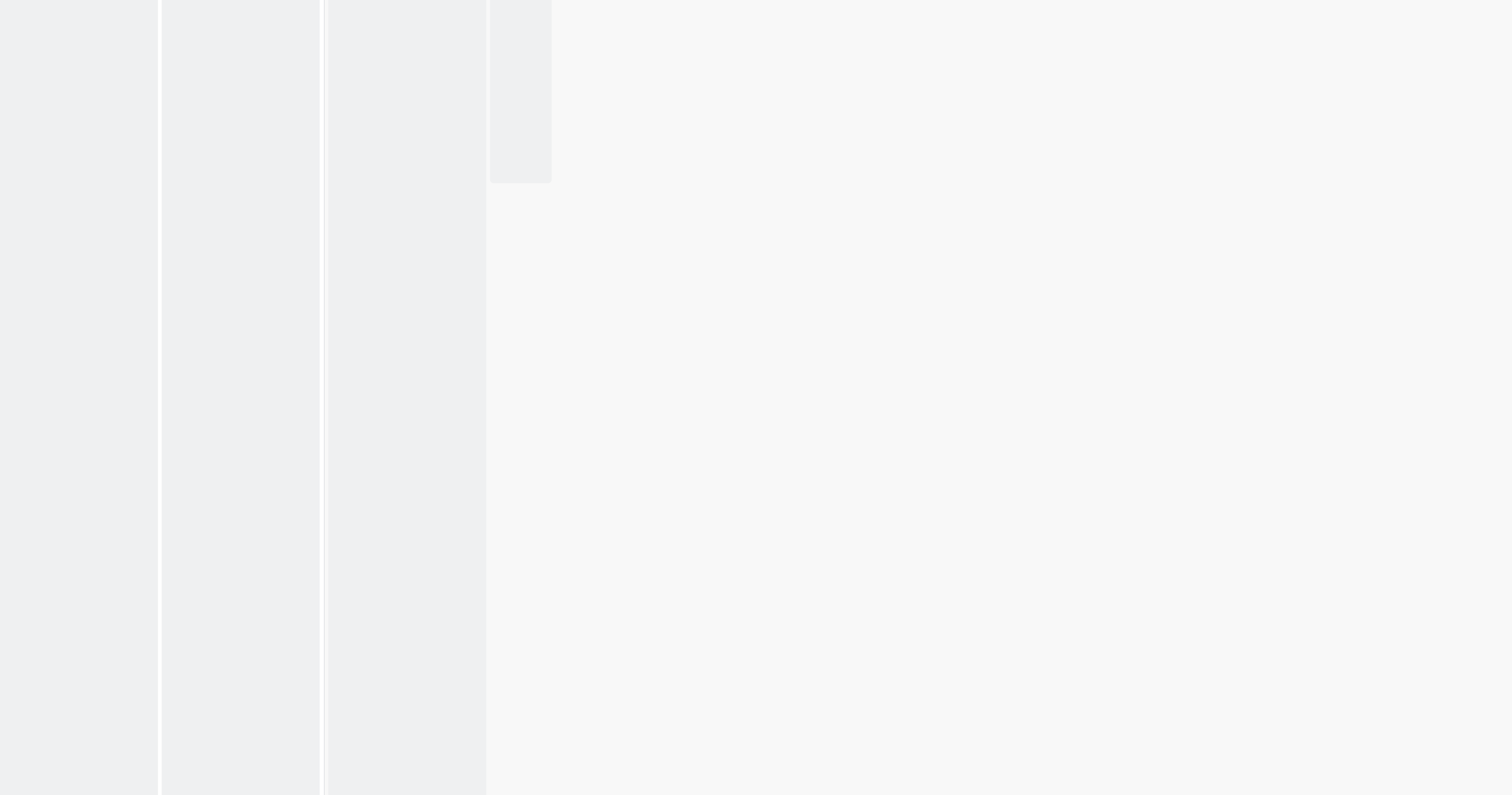
drag, startPoint x: 726, startPoint y: 334, endPoint x: 808, endPoint y: 316, distance: 84.0
click at [504, 265] on div "14 Onboarding 2 Start Here Add Card... Template Not Set Title 0 / 128 Label Inf…" at bounding box center [764, 413] width 1493 height 763
